Goal: Navigation & Orientation: Find specific page/section

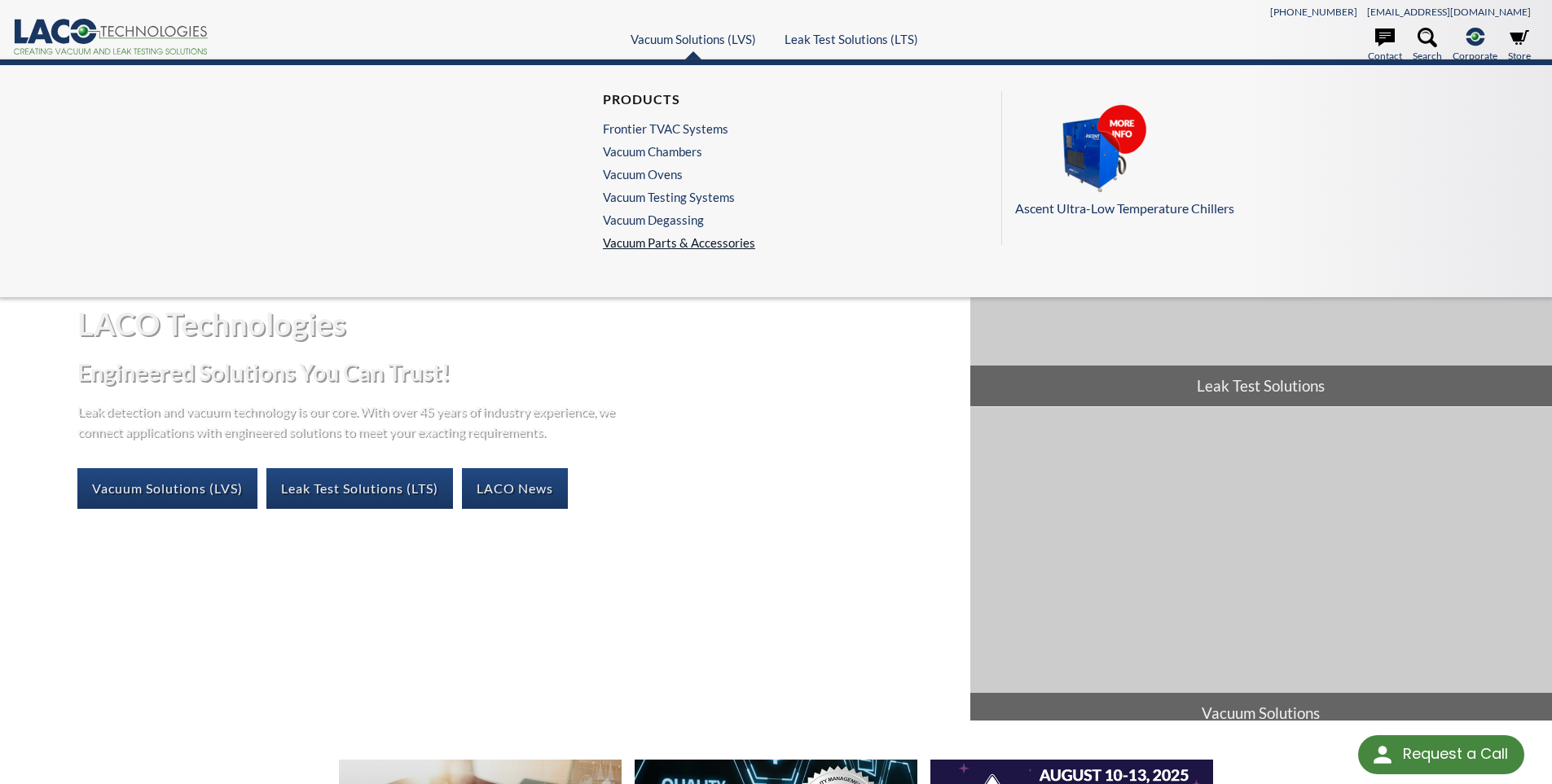
click at [671, 239] on link "Vacuum Parts & Accessories" at bounding box center [679, 243] width 152 height 15
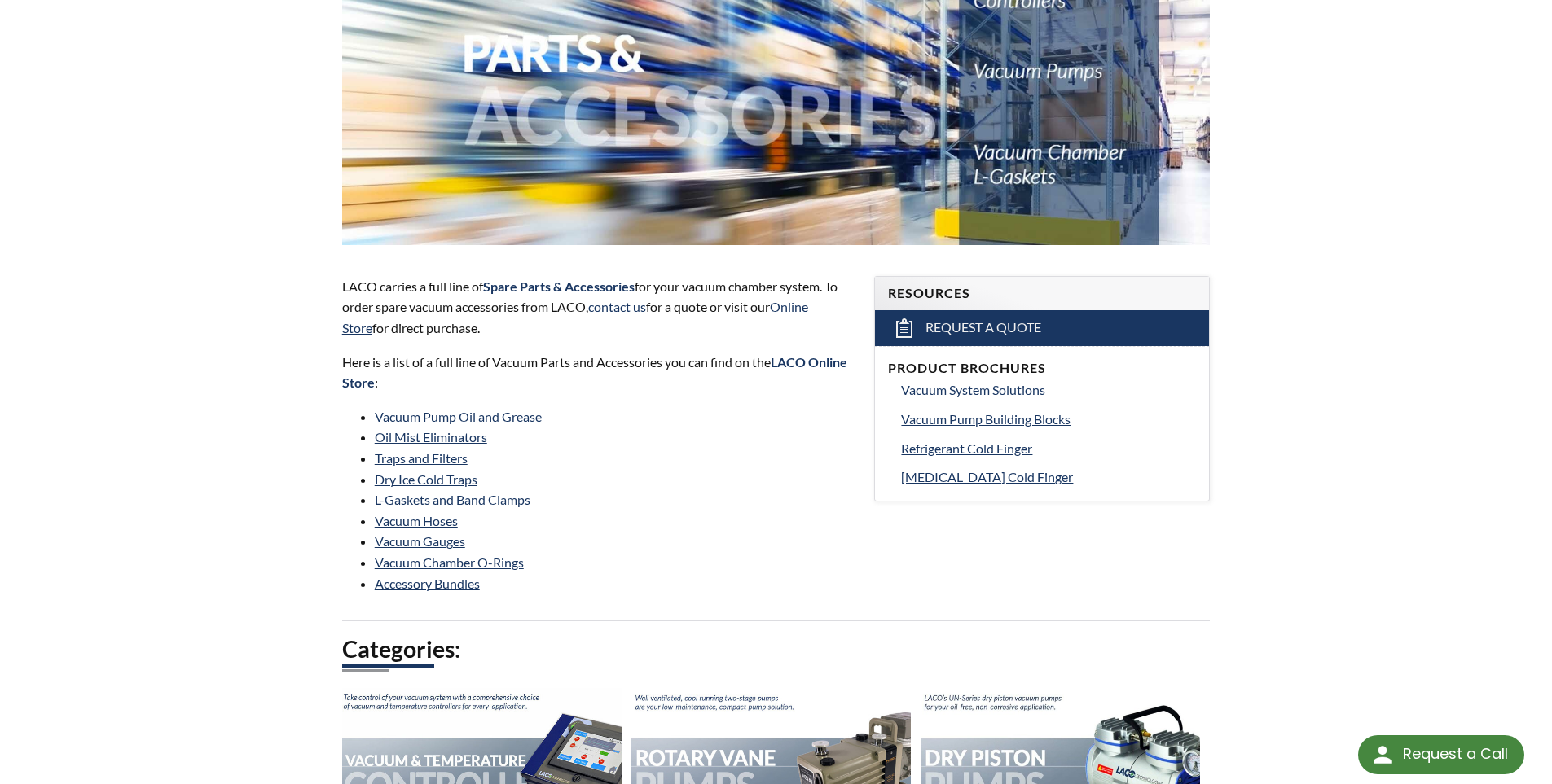
scroll to position [326, 0]
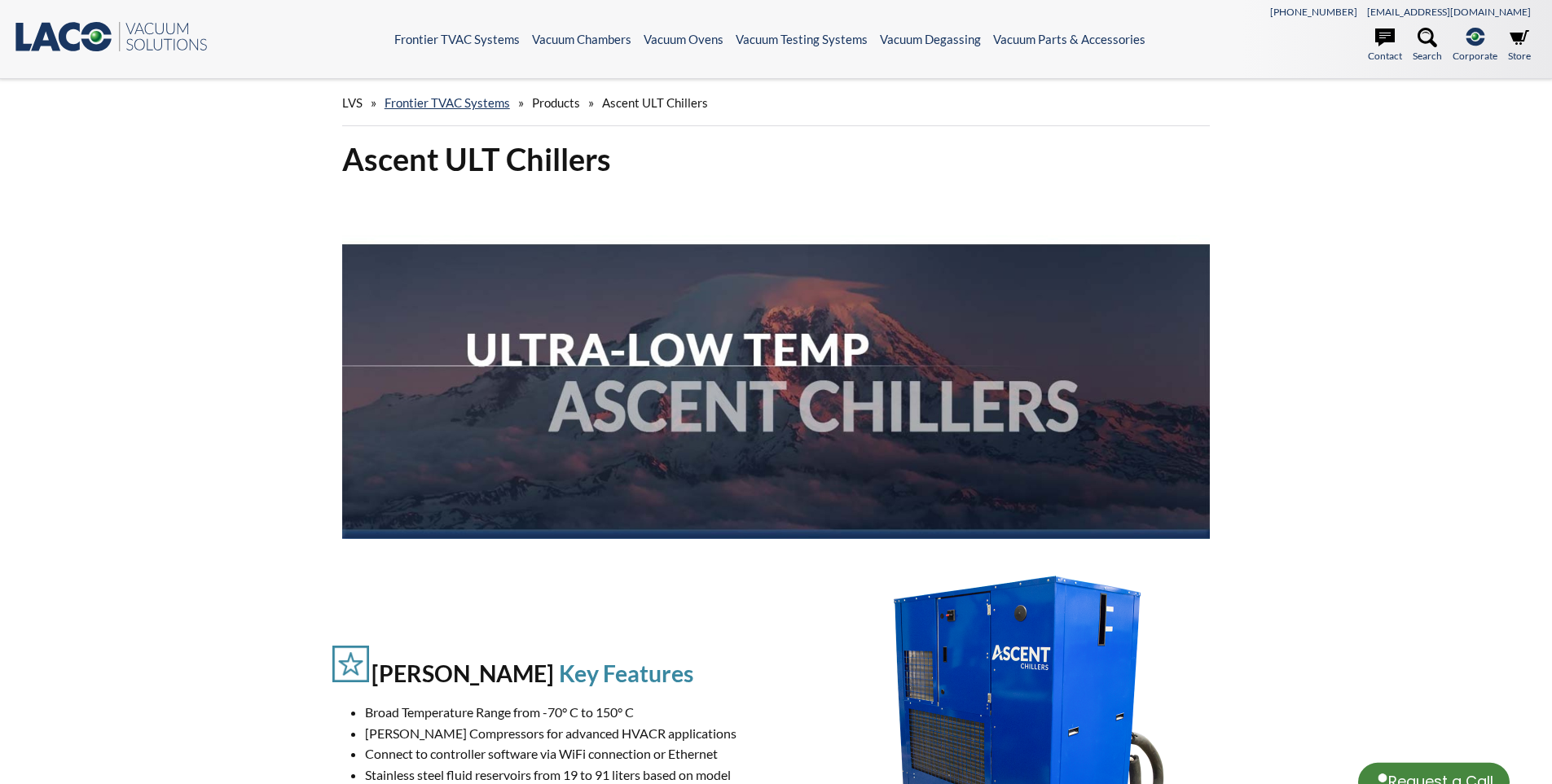
select select "Language Translate Widget"
